Goal: Task Accomplishment & Management: Manage account settings

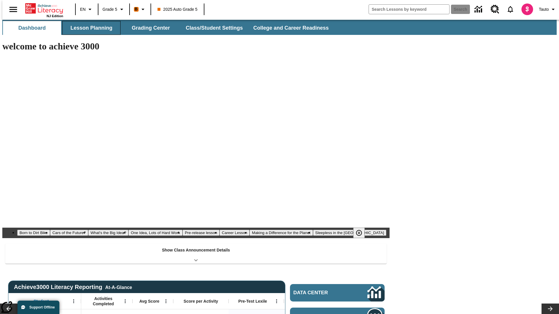
click at [89, 28] on button "Lesson Planning" at bounding box center [91, 28] width 58 height 14
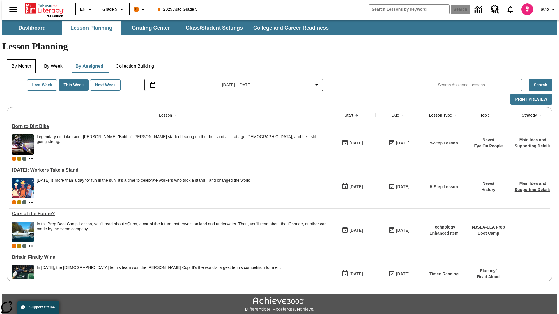
click at [20, 59] on button "By Month" at bounding box center [21, 66] width 29 height 14
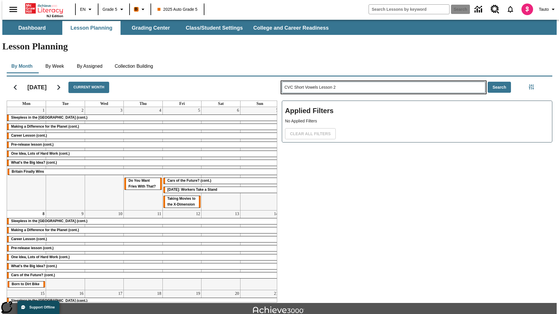
type input "CVC Short Vowels Lesson 2"
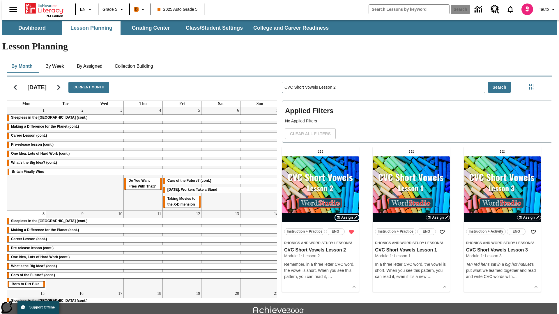
click at [347, 215] on span "Assign" at bounding box center [347, 217] width 12 height 5
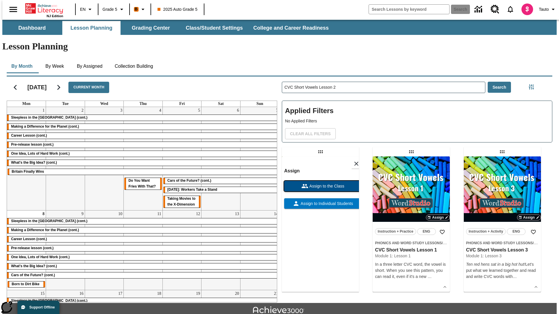
click at [320, 183] on span "Assign to the Class" at bounding box center [326, 186] width 36 height 6
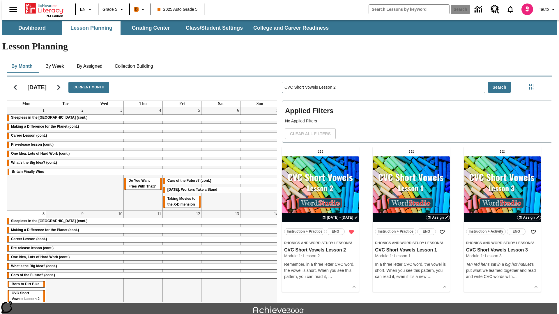
scroll to position [13, 0]
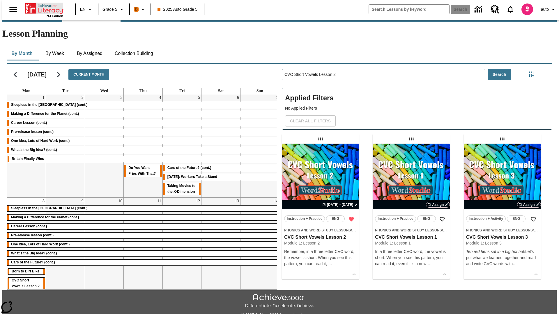
click at [42, 8] on icon "Home" at bounding box center [44, 9] width 39 height 12
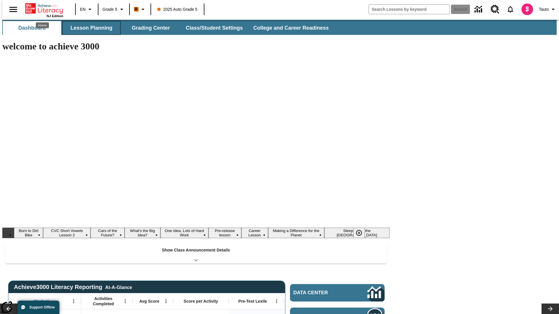
click at [89, 28] on button "Lesson Planning" at bounding box center [91, 28] width 58 height 14
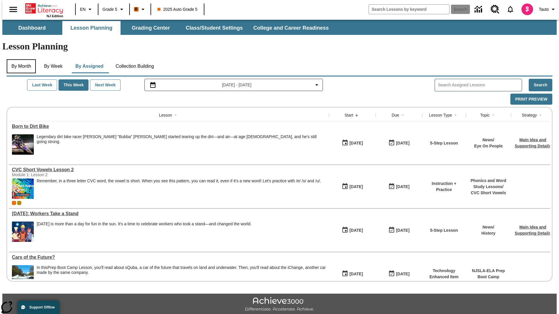
click at [20, 59] on button "By Month" at bounding box center [21, 66] width 29 height 14
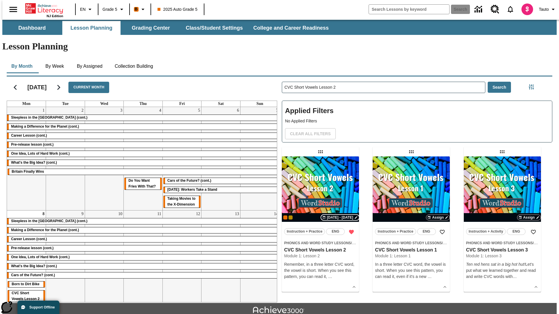
click at [340, 215] on span "[DATE] - [DATE]" at bounding box center [340, 217] width 26 height 5
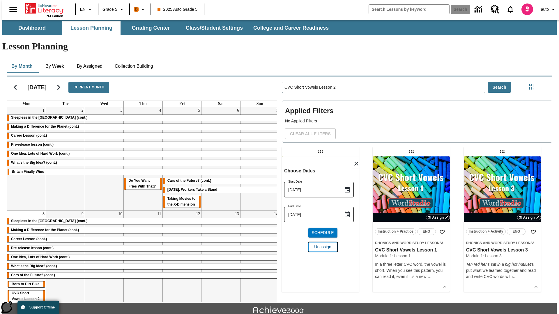
click at [320, 244] on span "Unassign" at bounding box center [322, 247] width 17 height 6
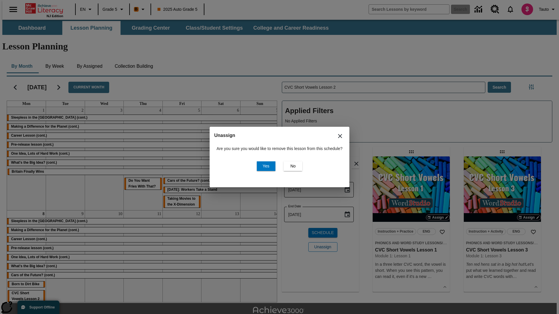
scroll to position [13, 0]
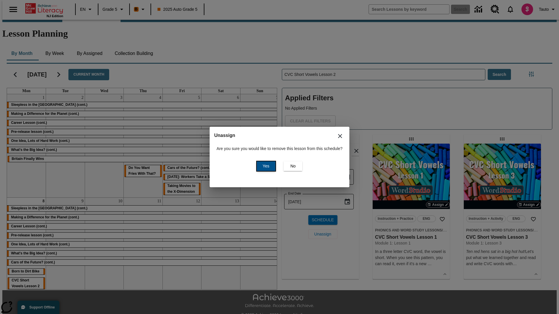
click at [265, 166] on span "Yes" at bounding box center [266, 166] width 7 height 6
